Goal: Transaction & Acquisition: Obtain resource

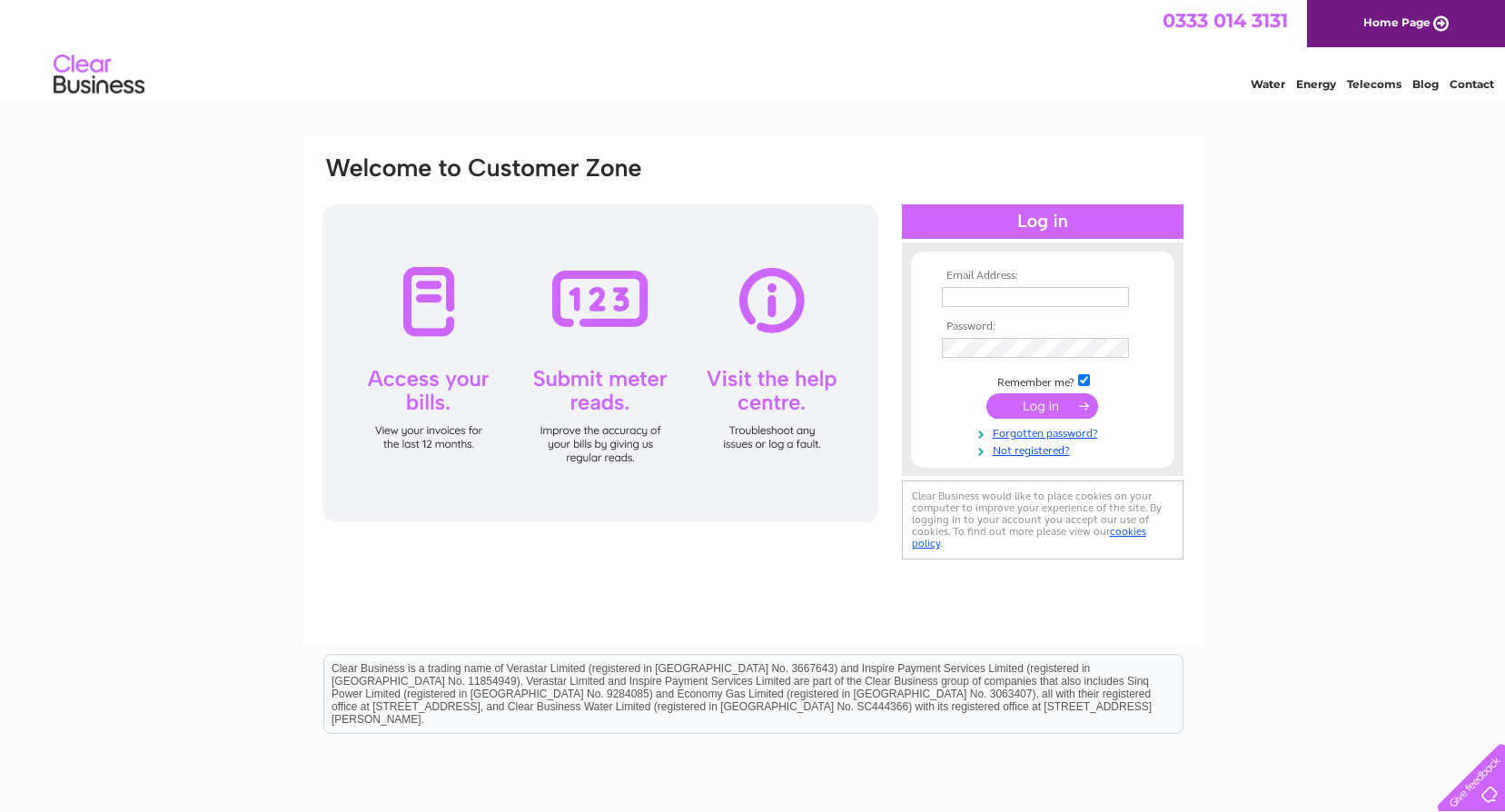
type input "[EMAIL_ADDRESS][DOMAIN_NAME]"
click at [1043, 404] on input "submit" at bounding box center [1042, 406] width 112 height 26
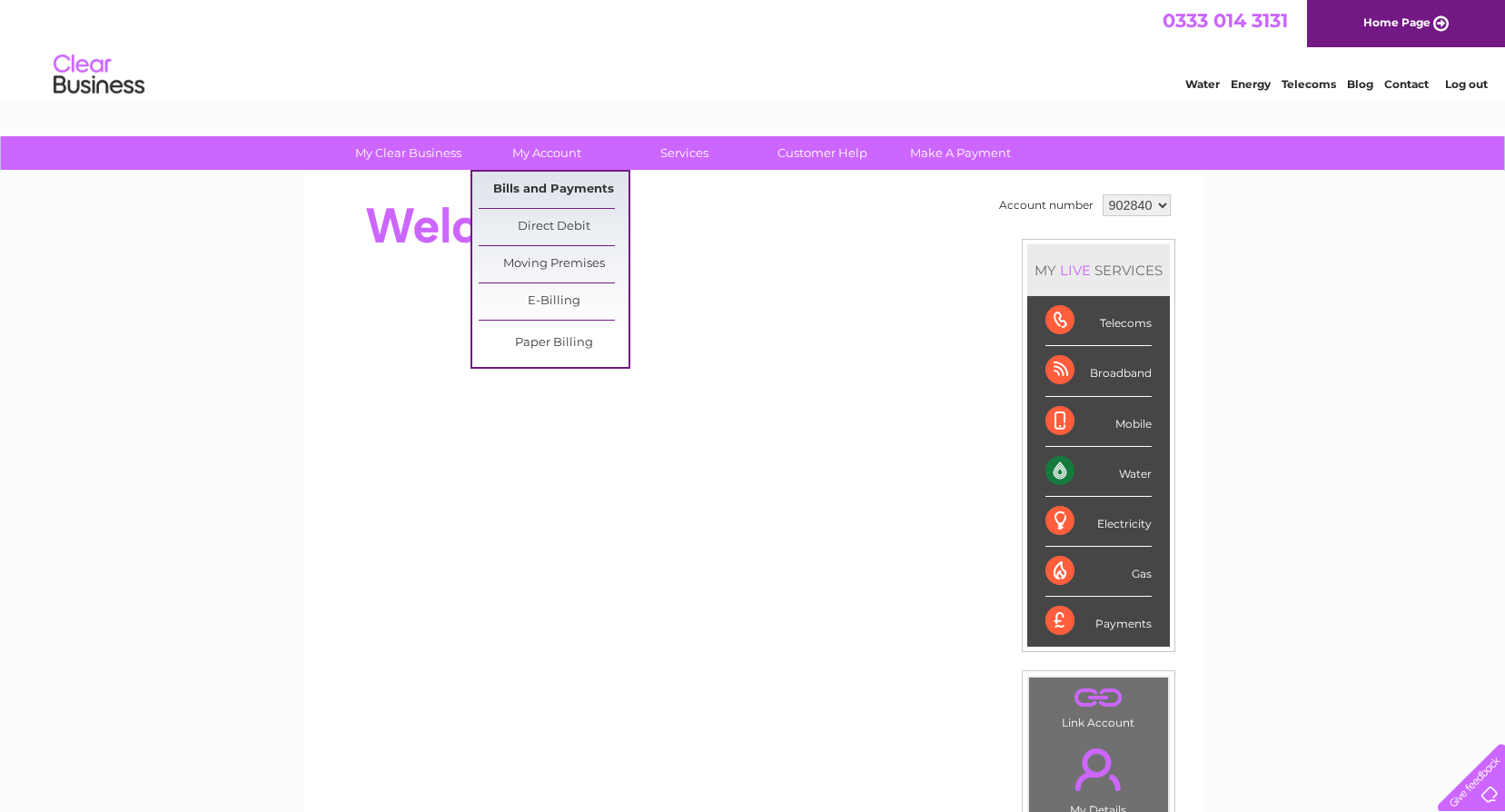
click at [544, 182] on link "Bills and Payments" at bounding box center [553, 189] width 150 height 37
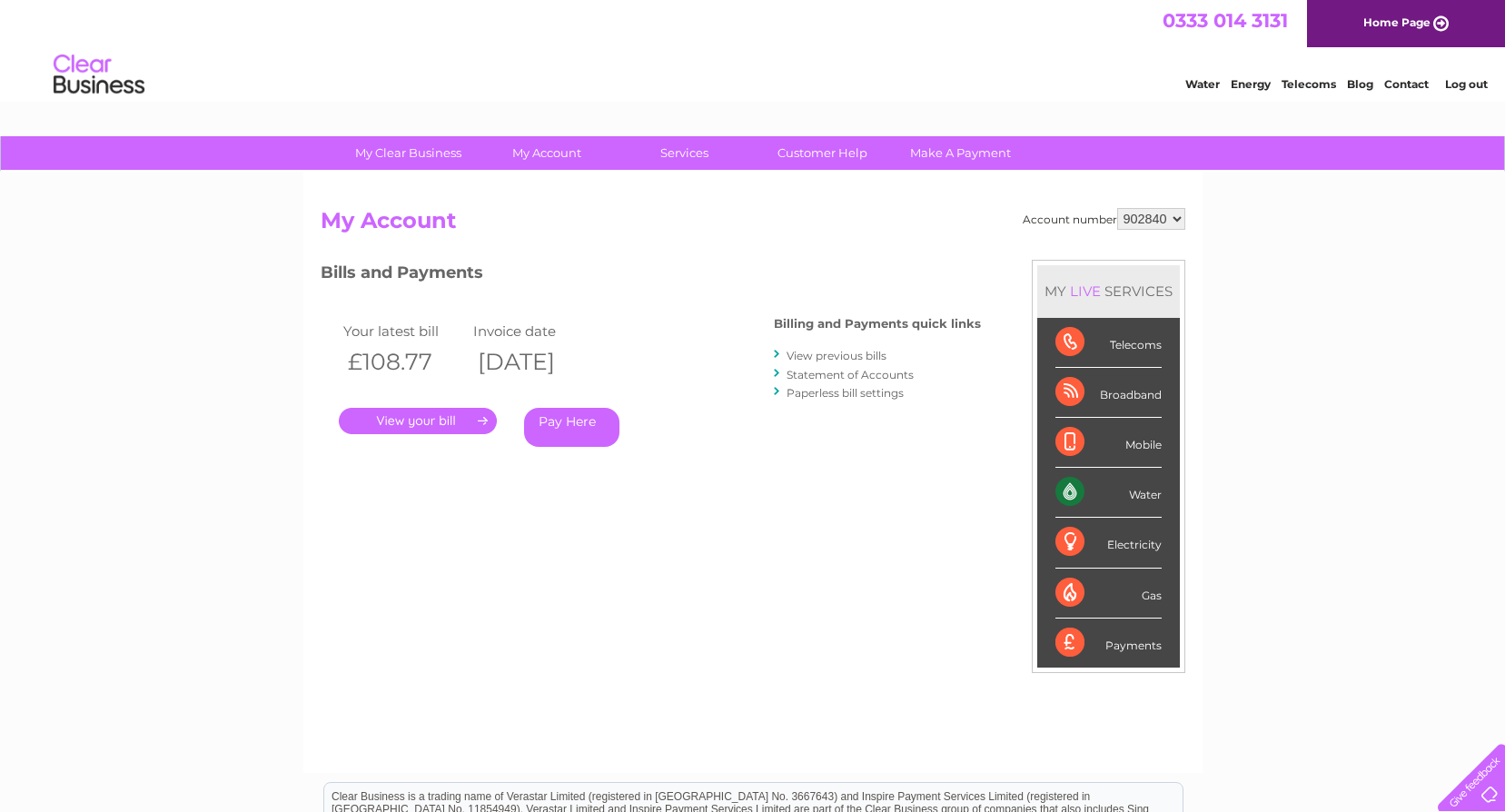
click at [831, 376] on link "Statement of Accounts" at bounding box center [850, 375] width 127 height 14
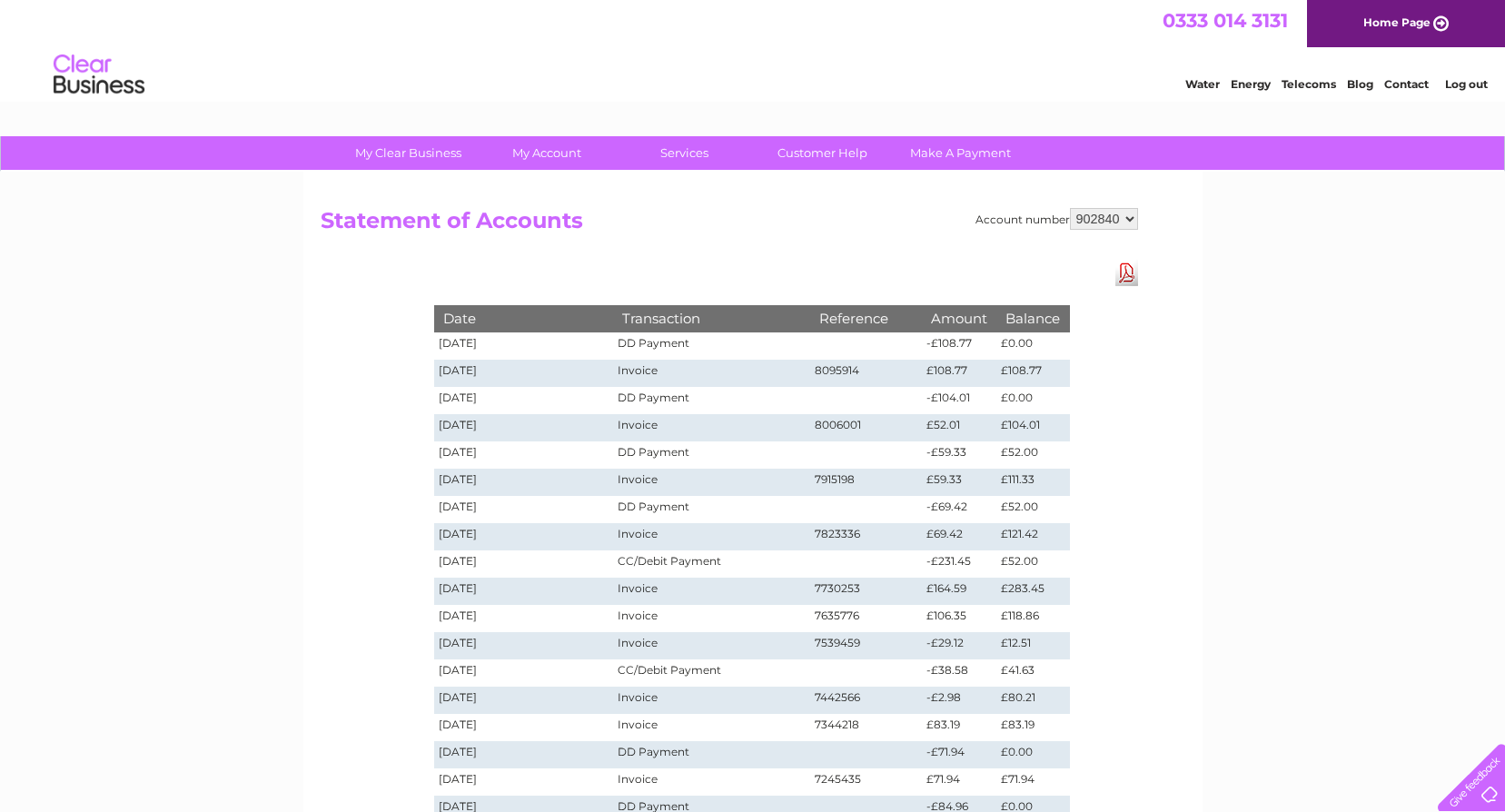
click at [1121, 274] on link "Download Pdf" at bounding box center [1126, 273] width 23 height 27
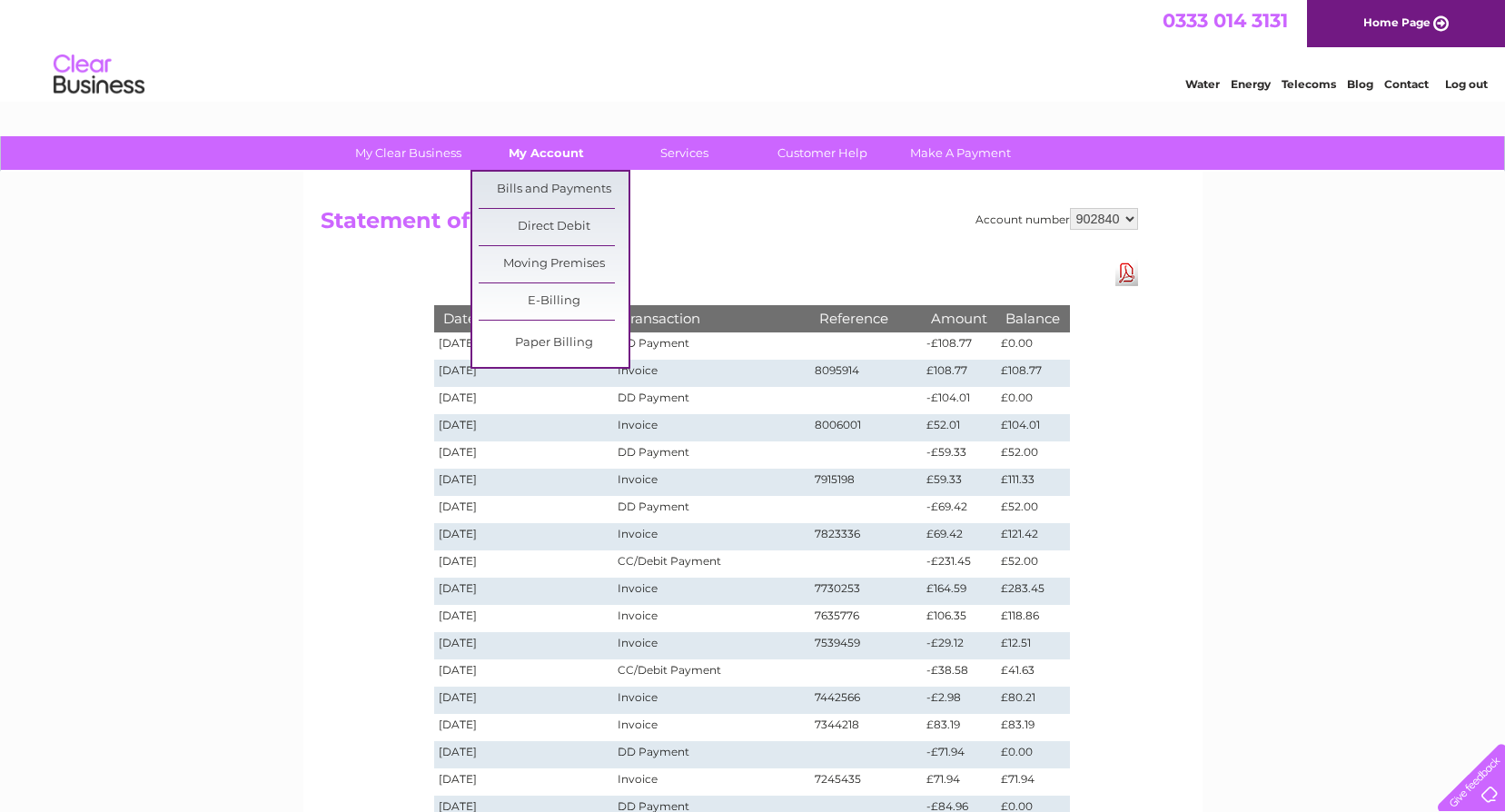
click at [543, 157] on link "My Account" at bounding box center [545, 153] width 150 height 34
click at [543, 175] on link "Bills and Payments" at bounding box center [553, 189] width 150 height 37
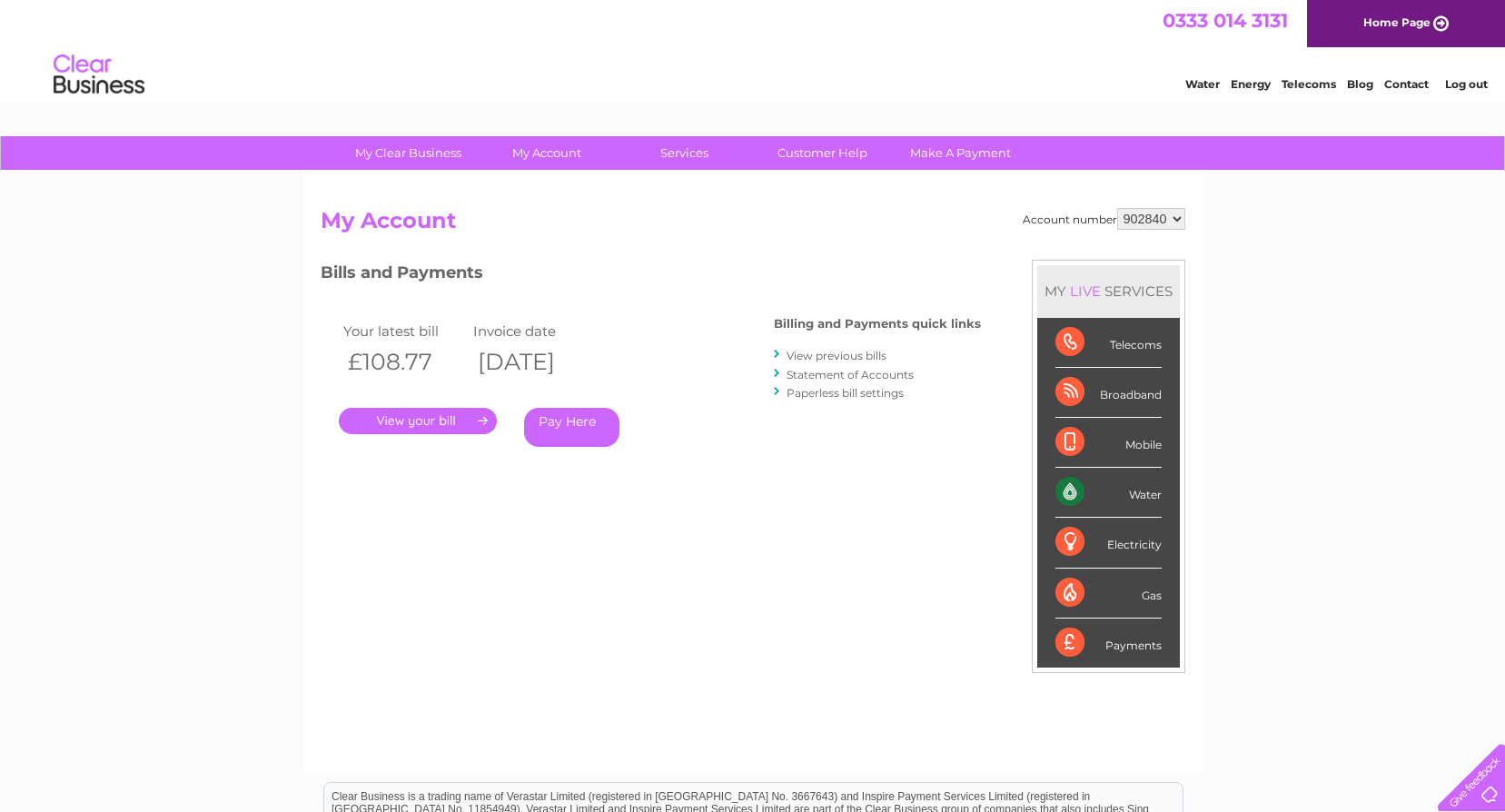
click at [830, 354] on link "View previous bills" at bounding box center [836, 356] width 100 height 14
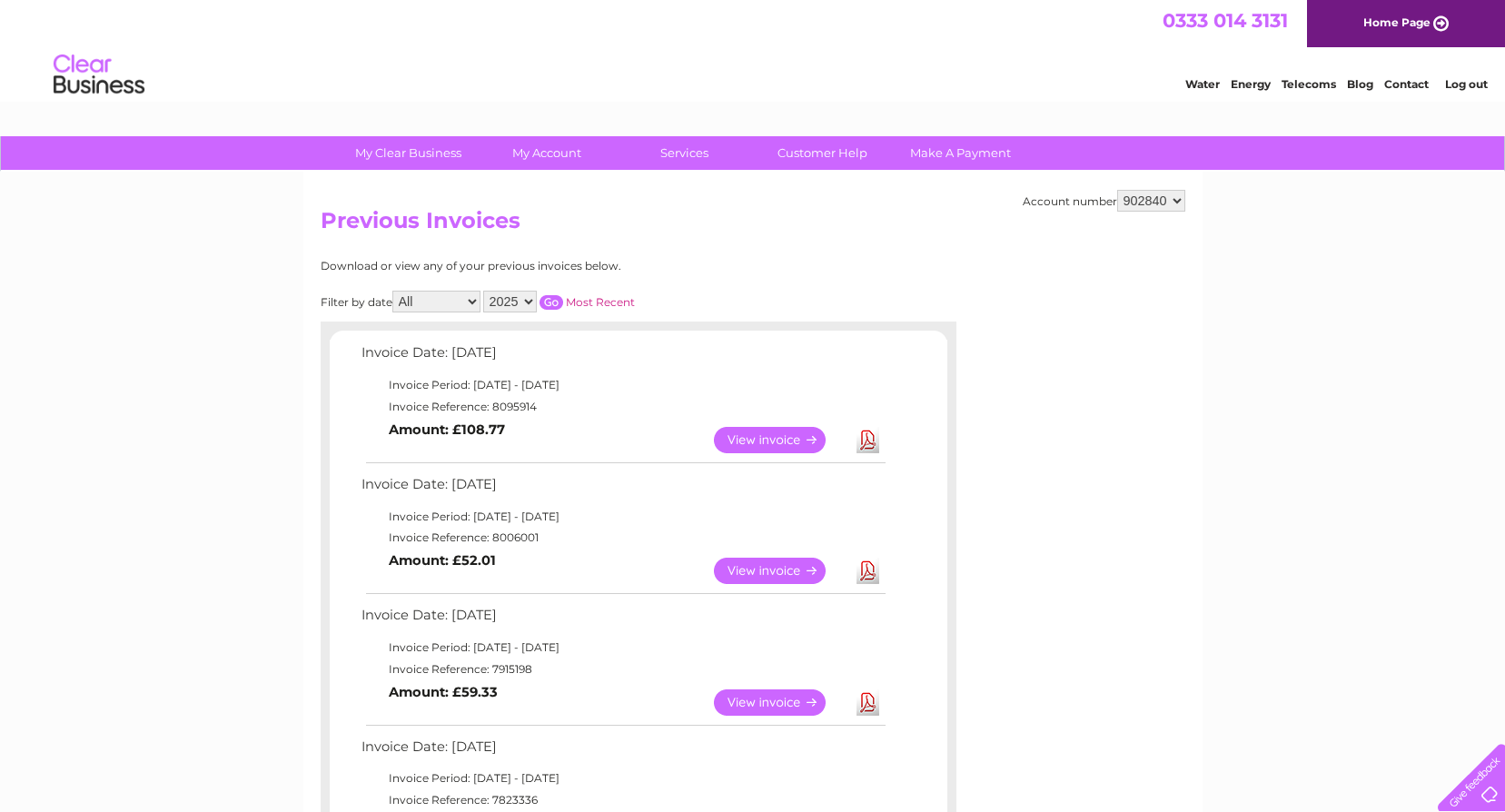
click at [868, 437] on link "Download" at bounding box center [868, 439] width 23 height 27
click at [869, 437] on link "Download" at bounding box center [868, 439] width 23 height 27
